Goal: Find specific page/section: Find specific page/section

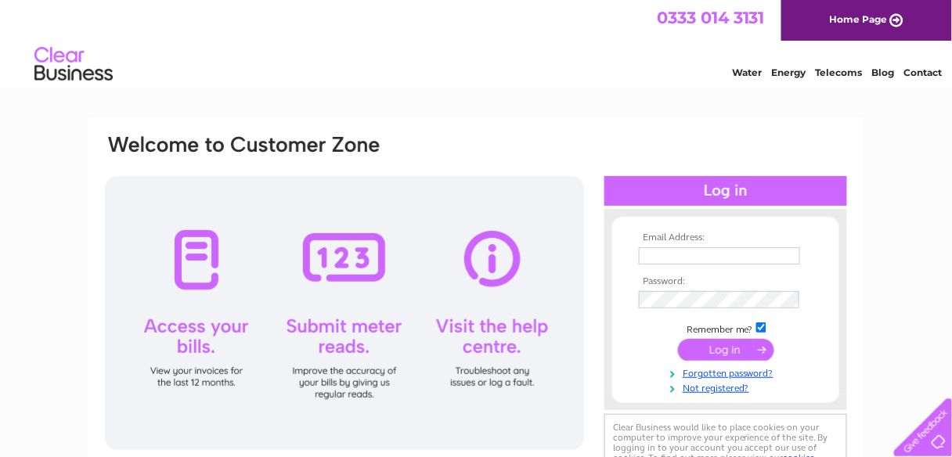
type input "gokhanbasaran82@hotmail.com"
click at [723, 346] on input "submit" at bounding box center [726, 350] width 96 height 22
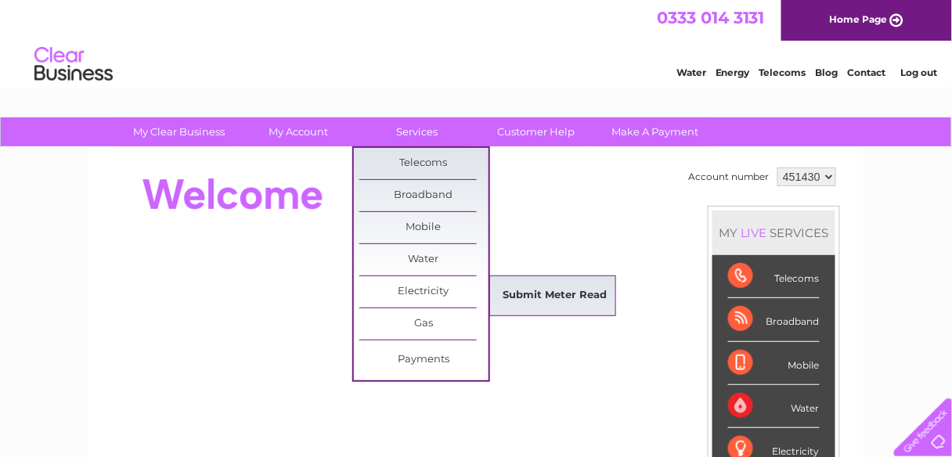
click at [524, 298] on link "Submit Meter Read" at bounding box center [555, 295] width 129 height 31
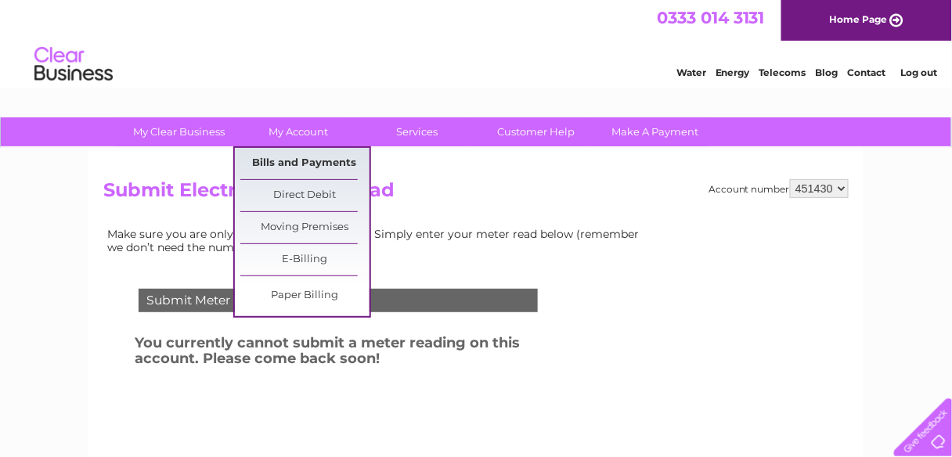
click at [306, 158] on link "Bills and Payments" at bounding box center [304, 163] width 129 height 31
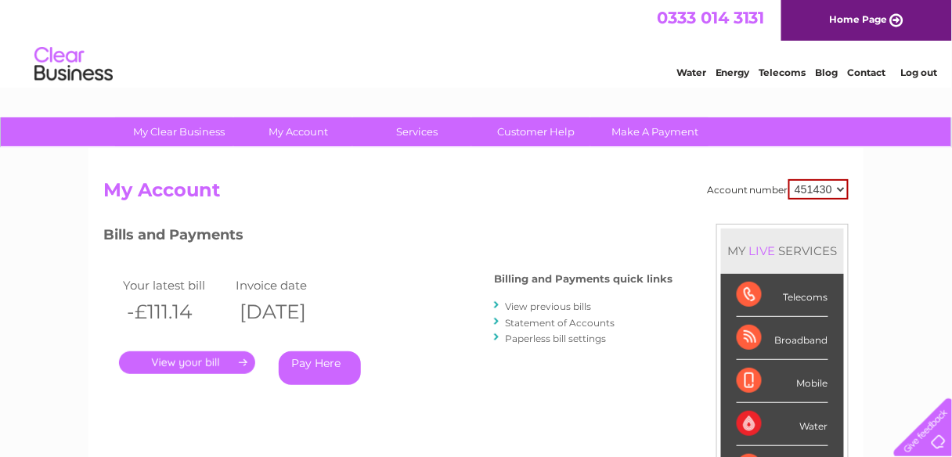
click at [191, 360] on link "." at bounding box center [187, 363] width 136 height 23
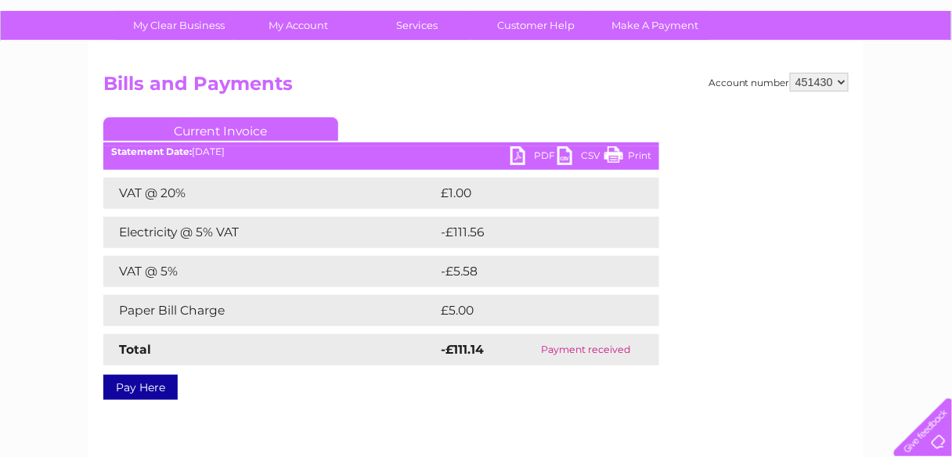
scroll to position [140, 0]
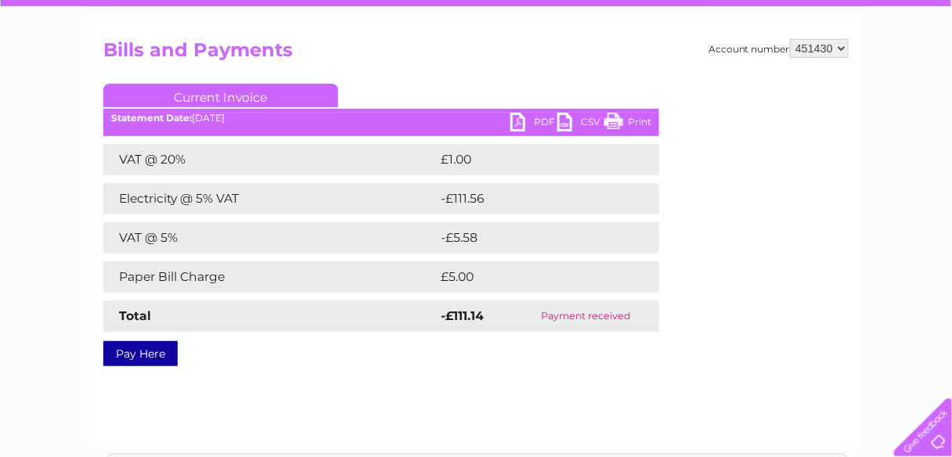
click at [542, 117] on link "PDF" at bounding box center [533, 124] width 47 height 23
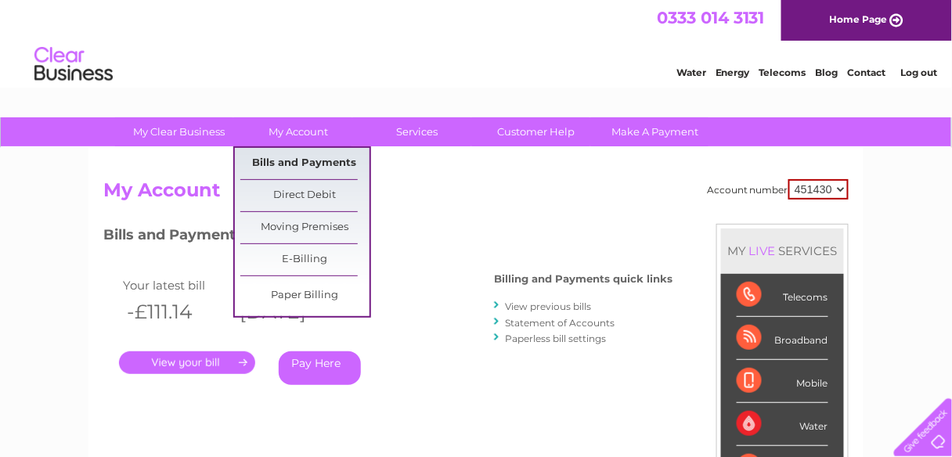
click at [291, 167] on link "Bills and Payments" at bounding box center [304, 163] width 129 height 31
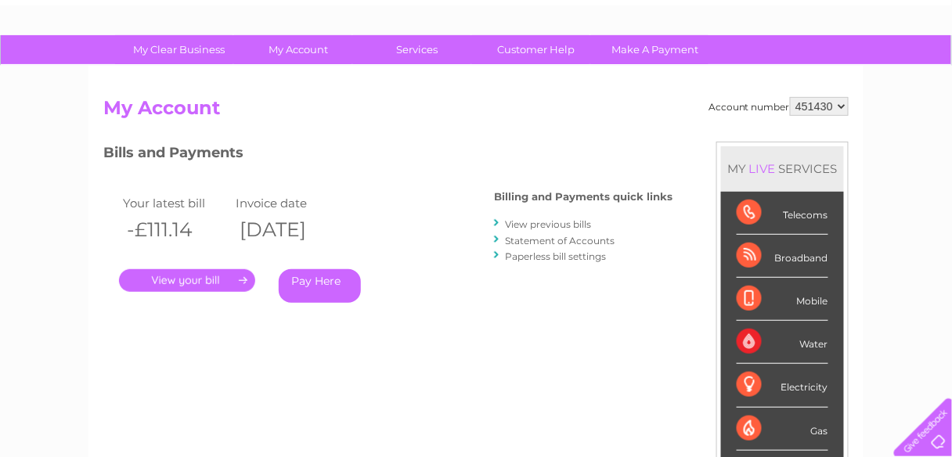
scroll to position [70, 0]
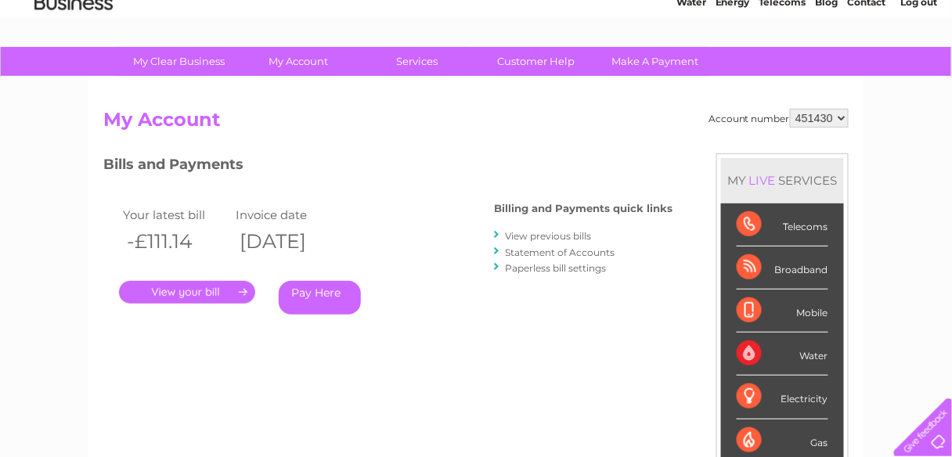
click at [225, 291] on link "." at bounding box center [187, 292] width 136 height 23
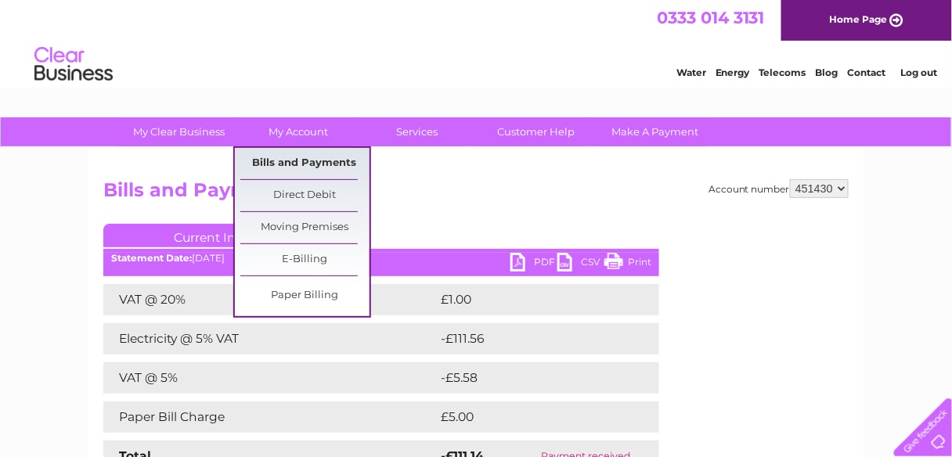
click at [303, 159] on link "Bills and Payments" at bounding box center [304, 163] width 129 height 31
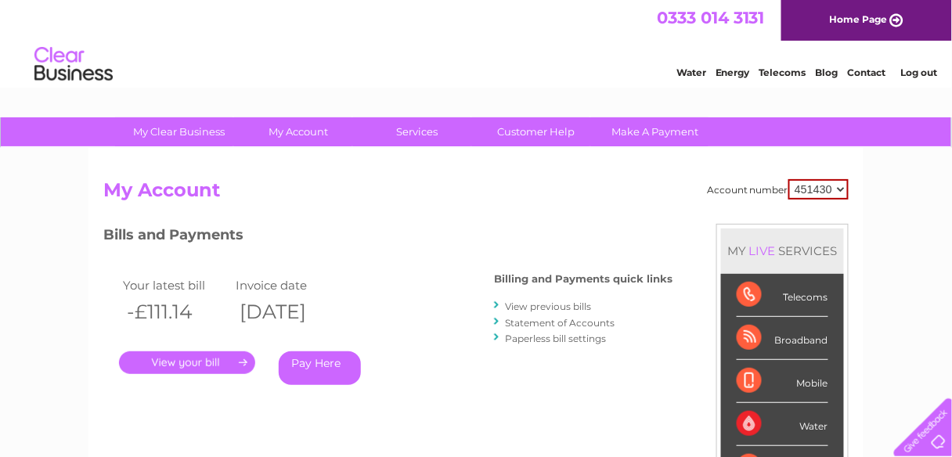
click at [539, 306] on link "View previous bills" at bounding box center [548, 307] width 86 height 12
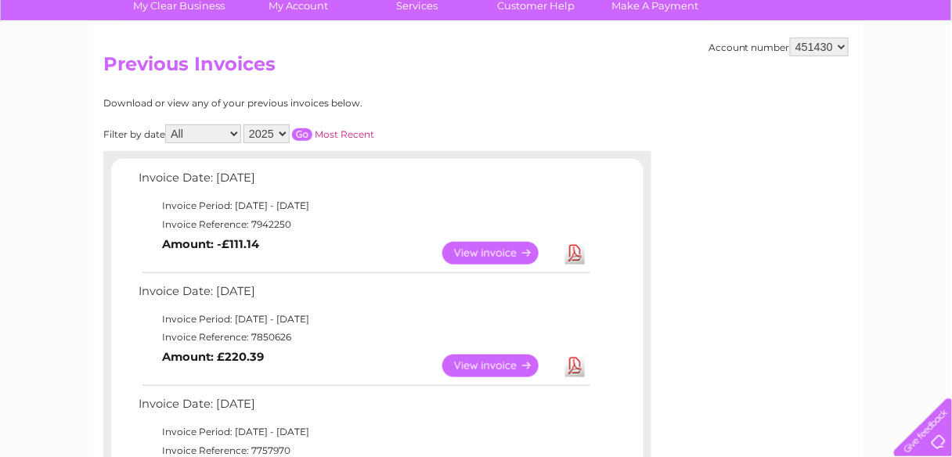
scroll to position [128, 0]
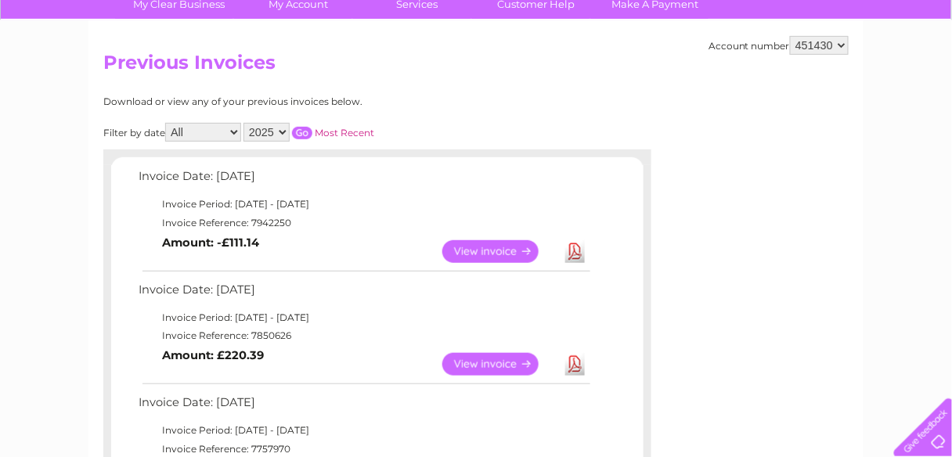
click at [482, 365] on link "View" at bounding box center [499, 364] width 115 height 23
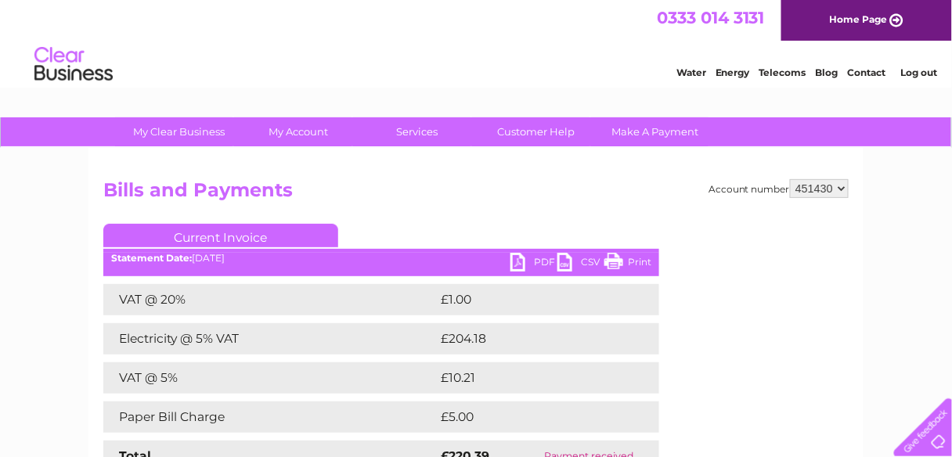
click at [537, 259] on link "PDF" at bounding box center [533, 264] width 47 height 23
